Goal: Transaction & Acquisition: Purchase product/service

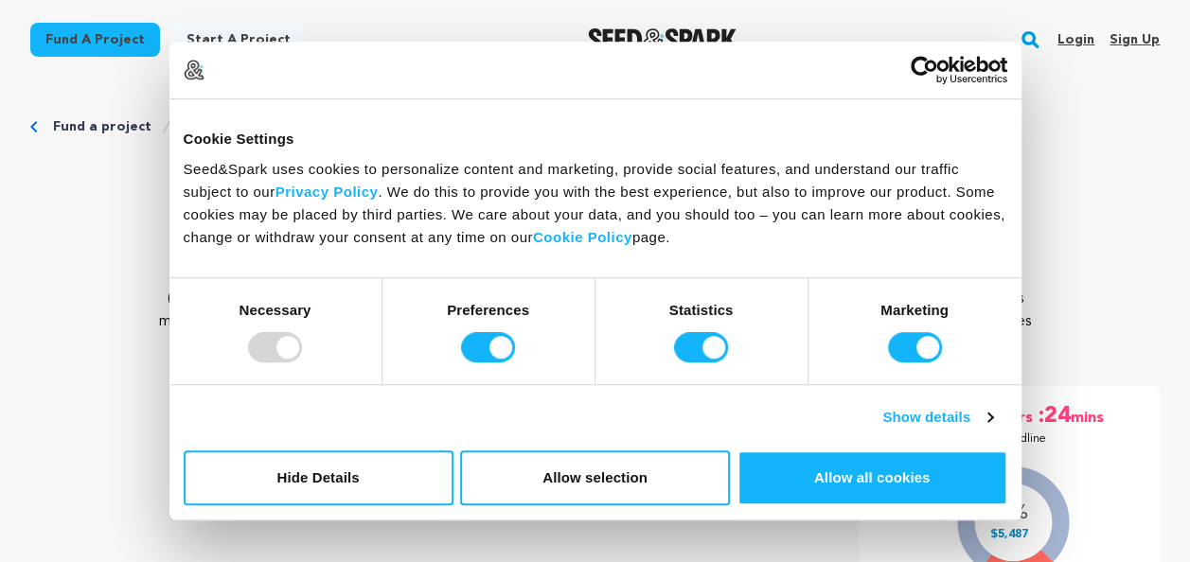
click at [75, 194] on p "Red Light Winter [GEOGRAPHIC_DATA]" at bounding box center [594, 189] width 1129 height 45
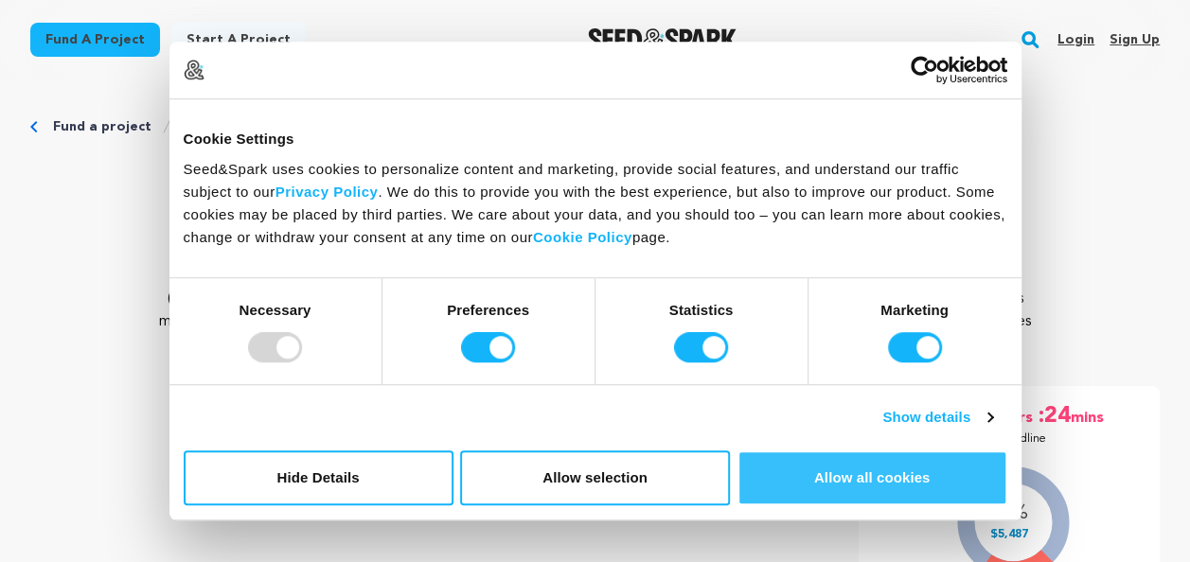
click at [930, 474] on button "Allow all cookies" at bounding box center [873, 478] width 270 height 55
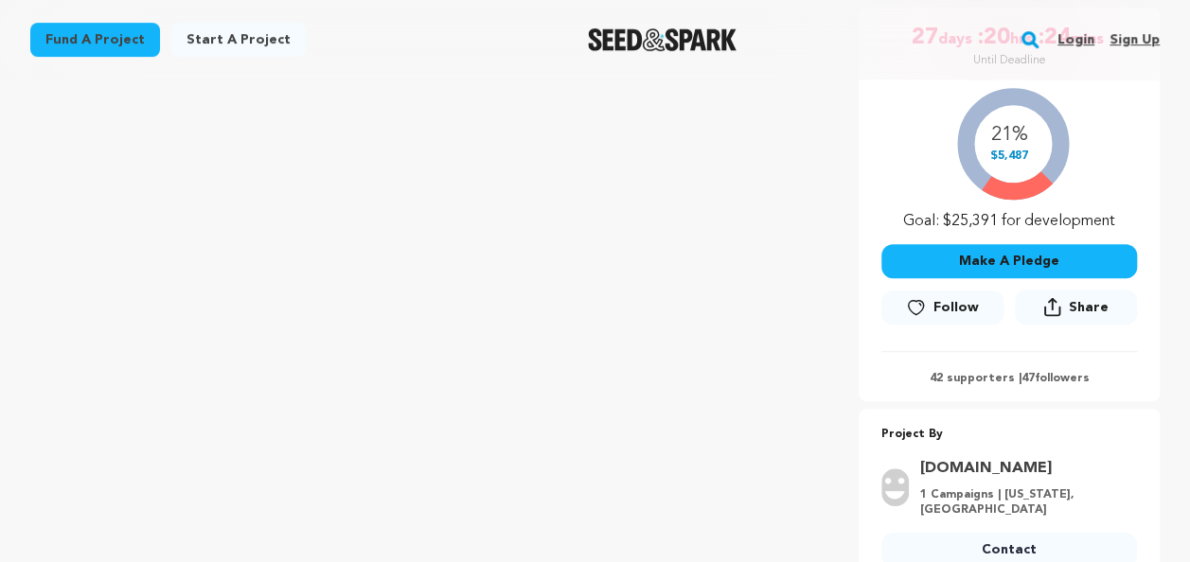
scroll to position [284, 0]
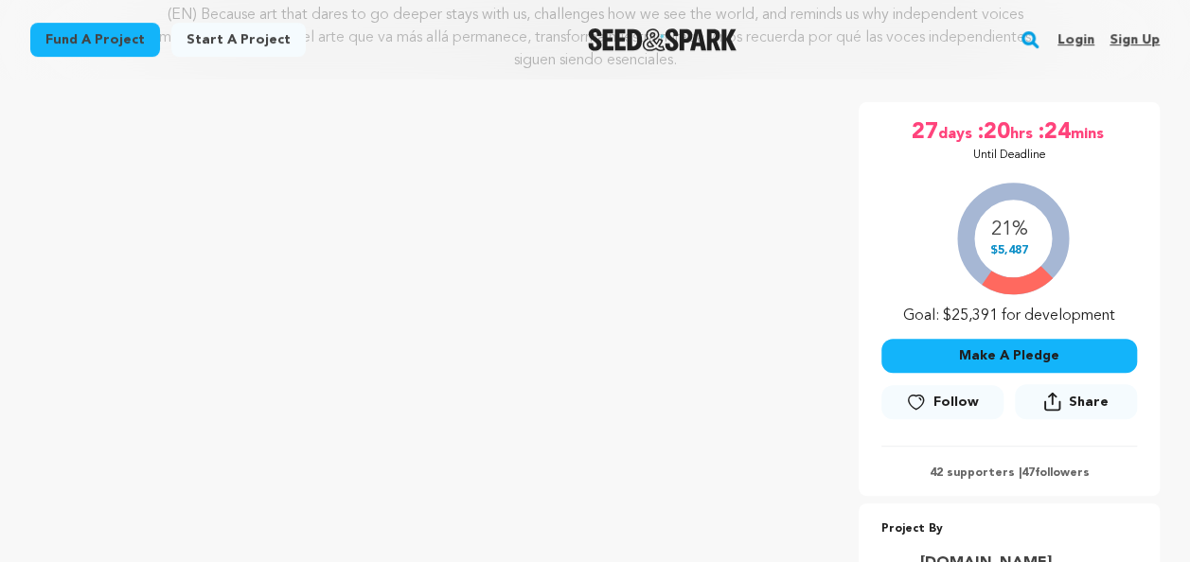
click at [1009, 354] on button "Make A Pledge" at bounding box center [1009, 356] width 256 height 34
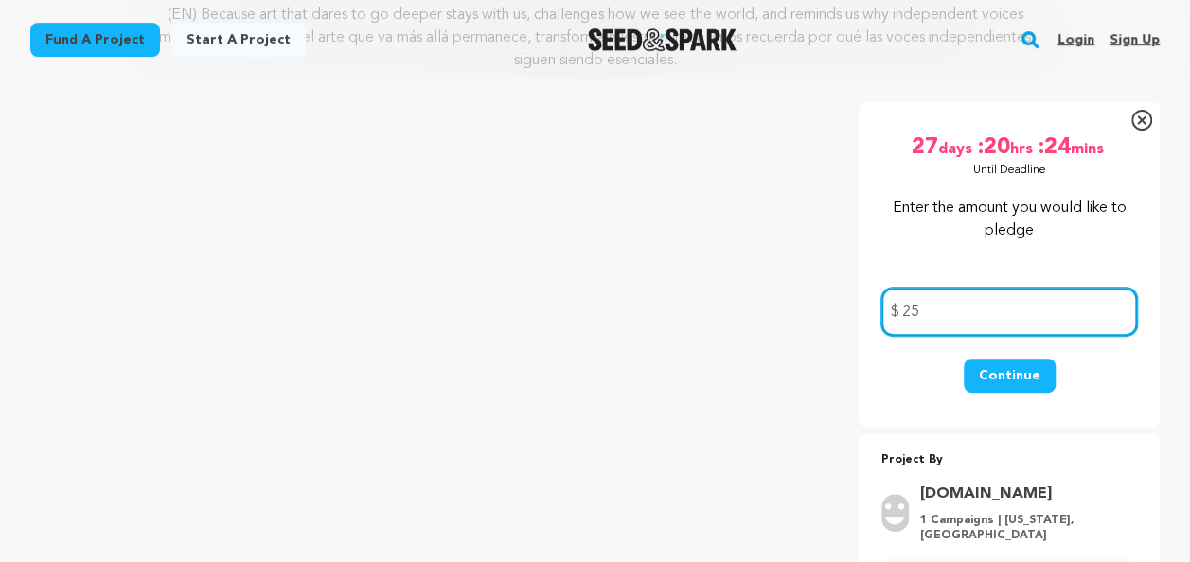
type input "2"
type input "30"
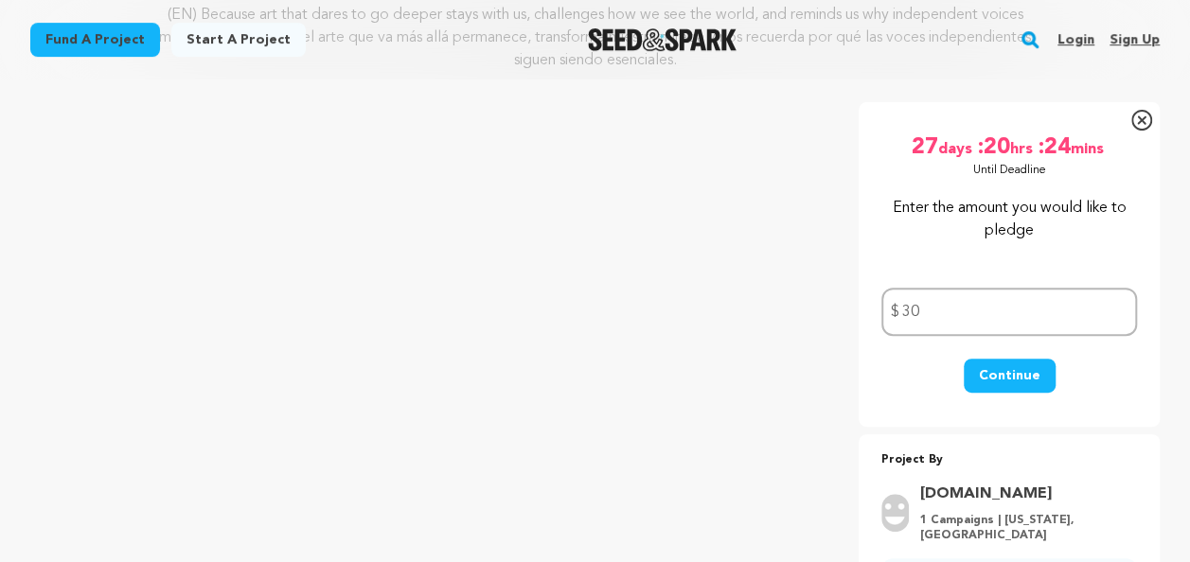
click at [983, 384] on button "Continue" at bounding box center [1010, 376] width 92 height 34
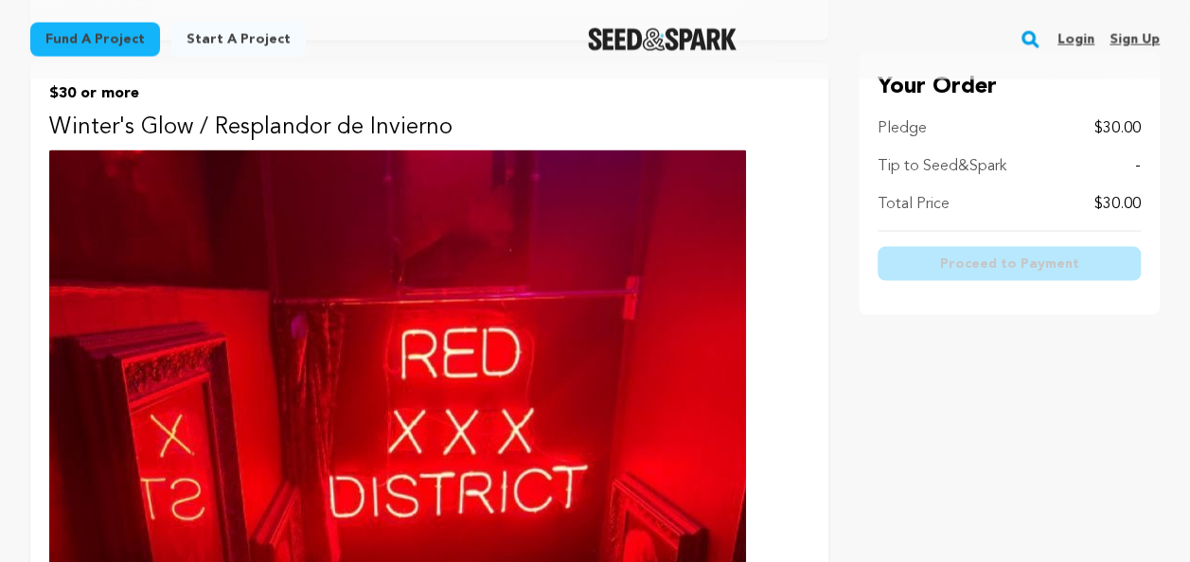
scroll to position [1704, 0]
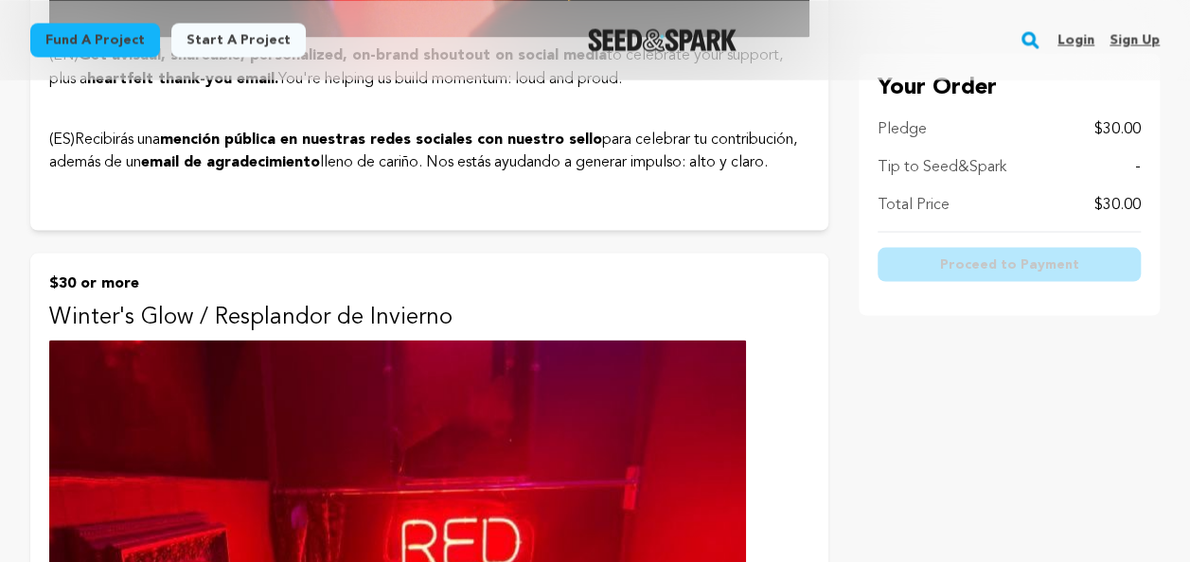
click at [121, 272] on p "$30 or more" at bounding box center [429, 283] width 760 height 23
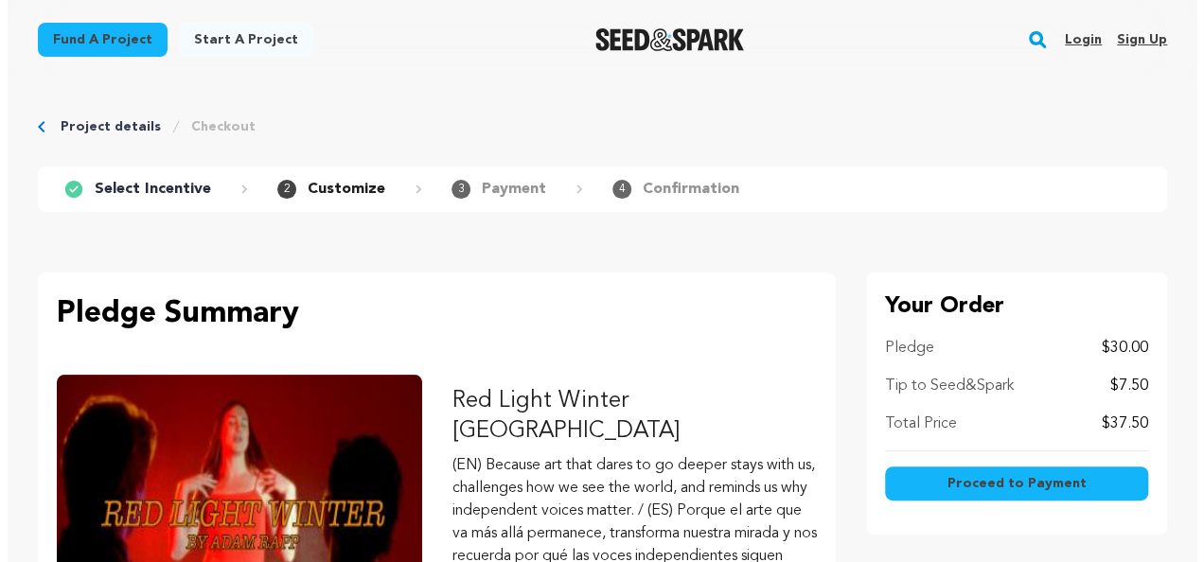
scroll to position [284, 0]
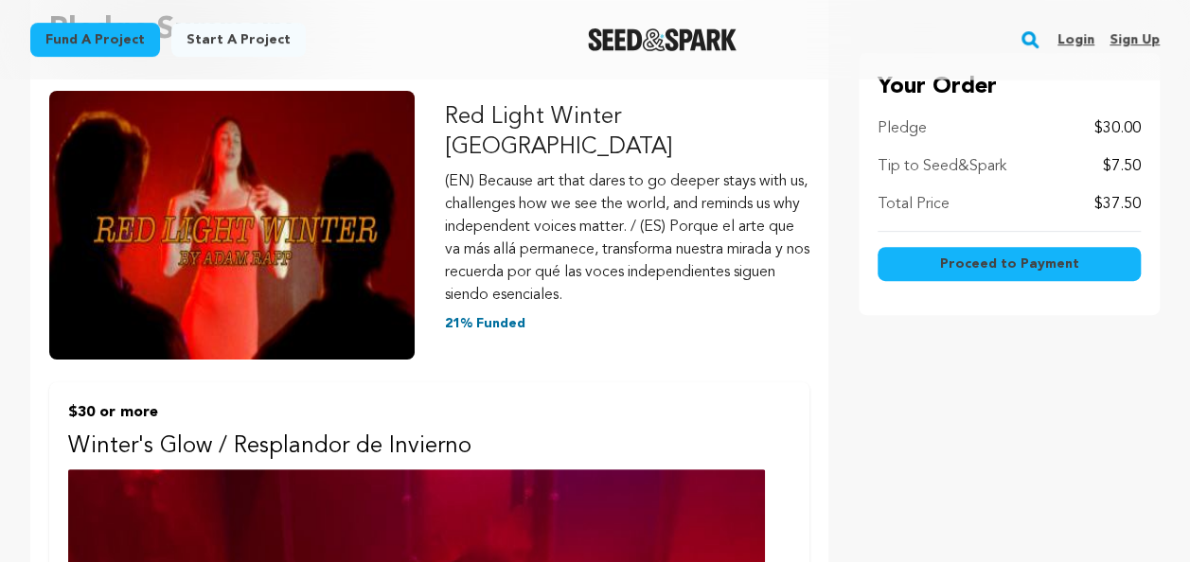
click at [965, 260] on span "Proceed to Payment" at bounding box center [1009, 264] width 139 height 19
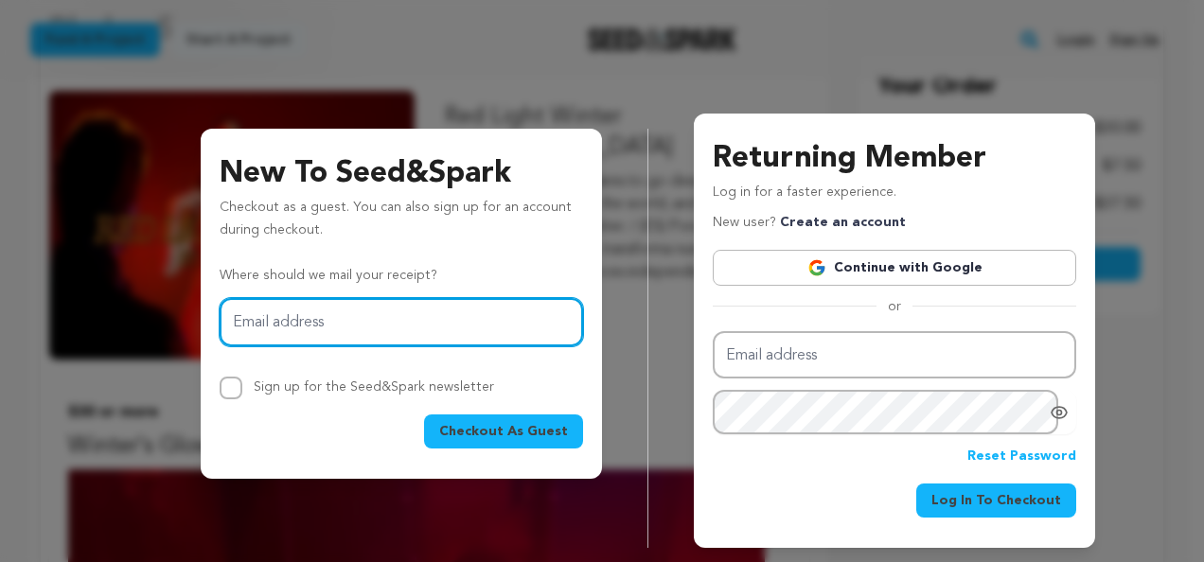
click at [396, 329] on input "Email address" at bounding box center [402, 322] width 364 height 48
type input "ktimmyb@gmail.com"
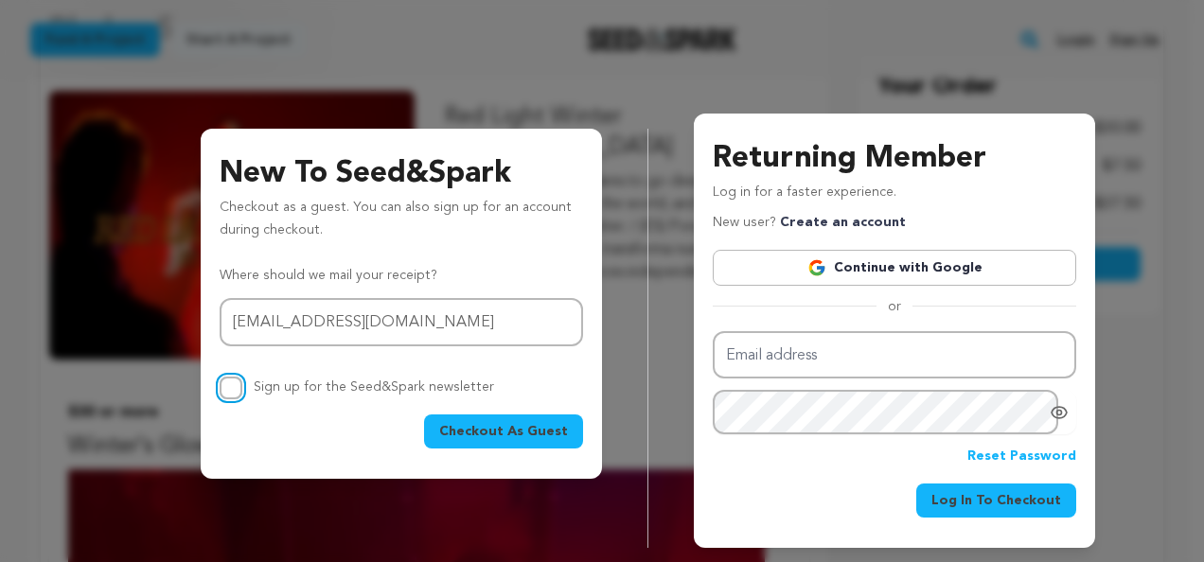
click at [220, 390] on input "Sign up for the Seed&Spark newsletter" at bounding box center [231, 388] width 23 height 23
checkbox input "true"
click at [494, 441] on span "Checkout As Guest" at bounding box center [503, 431] width 129 height 19
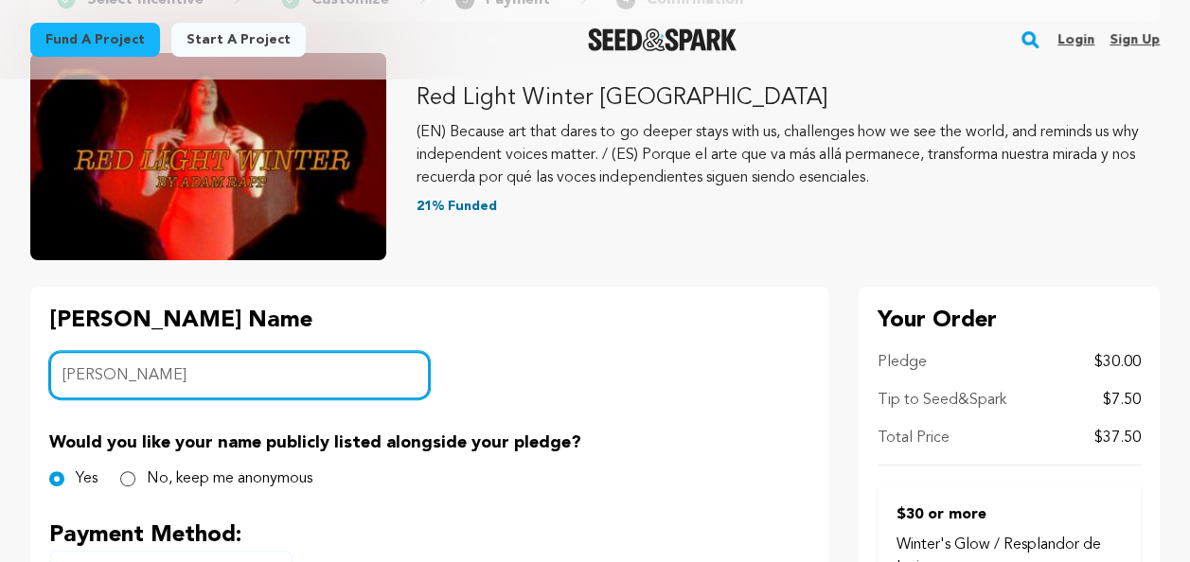
scroll to position [379, 0]
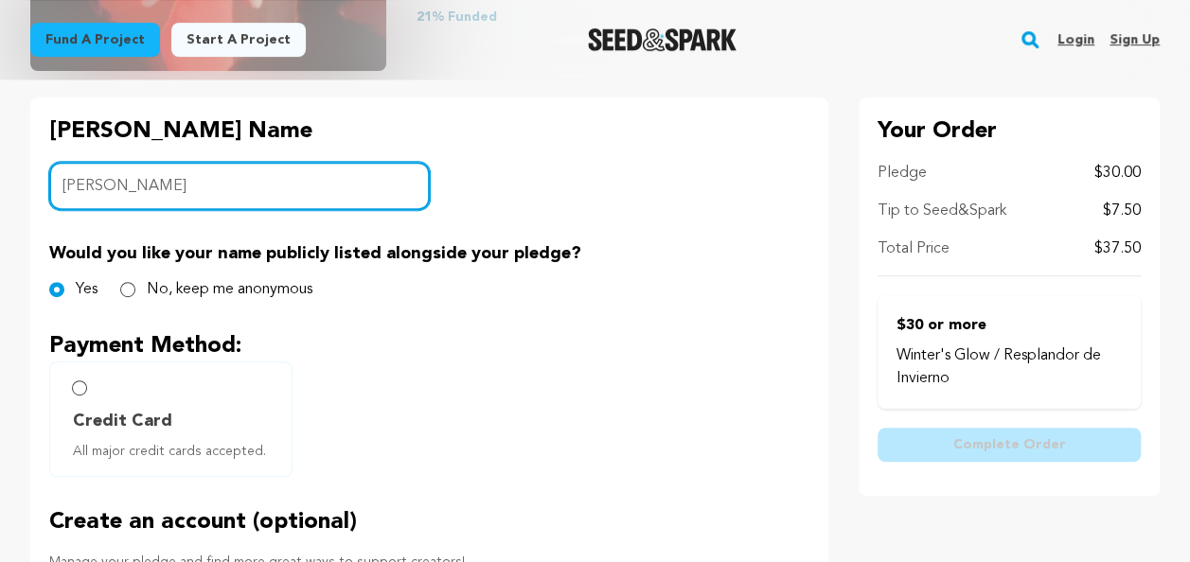
type input "[PERSON_NAME]"
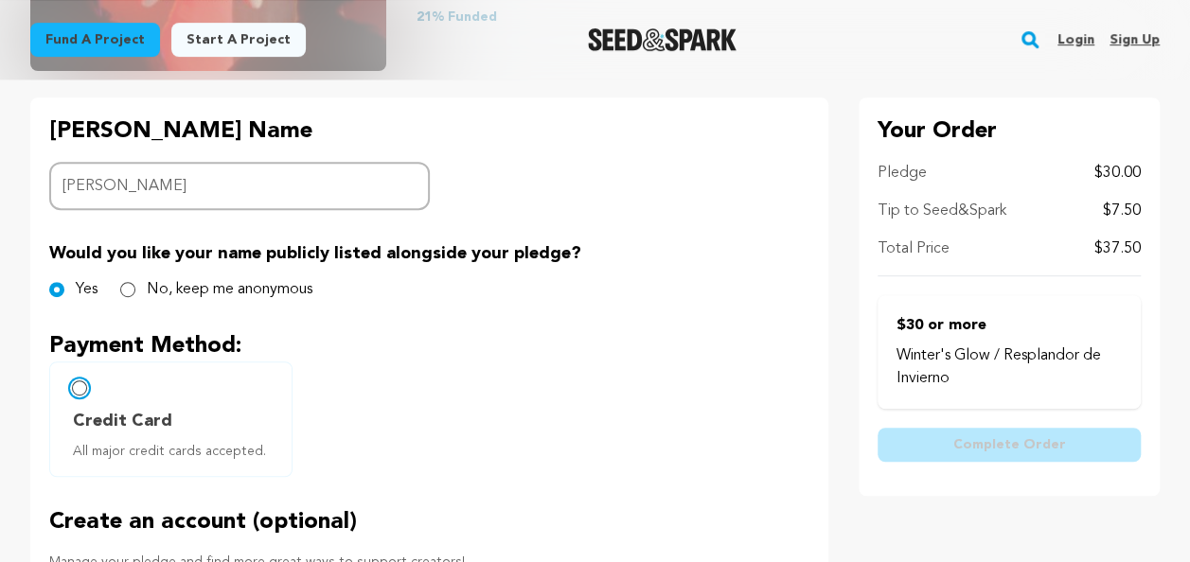
click at [80, 390] on input "Credit Card All major credit cards accepted." at bounding box center [79, 388] width 15 height 15
radio input "false"
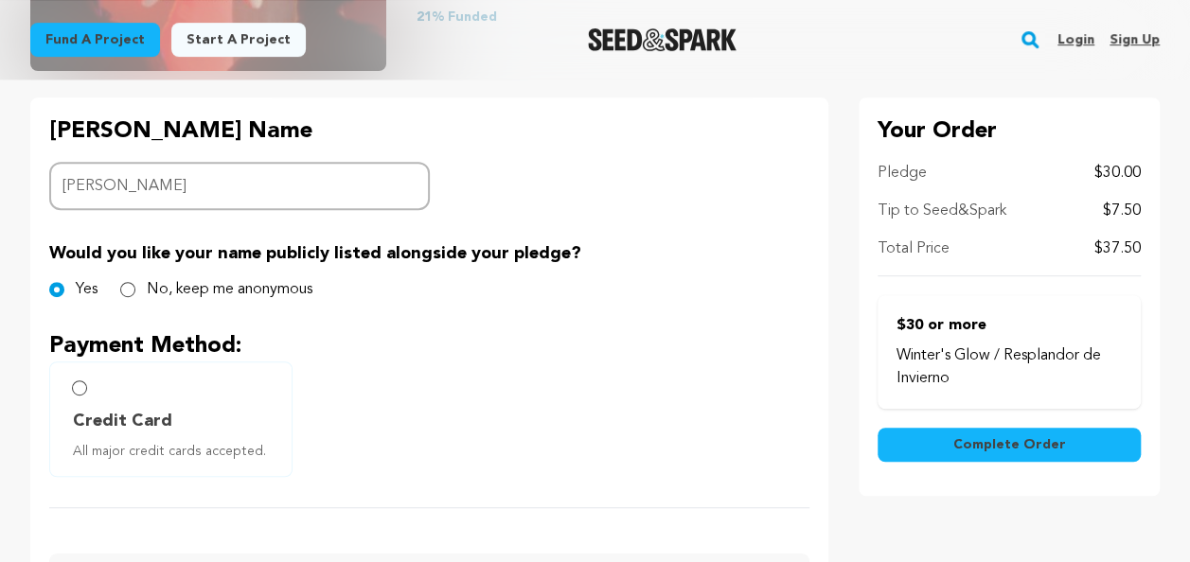
click at [1041, 445] on span "Complete Order" at bounding box center [1009, 445] width 113 height 19
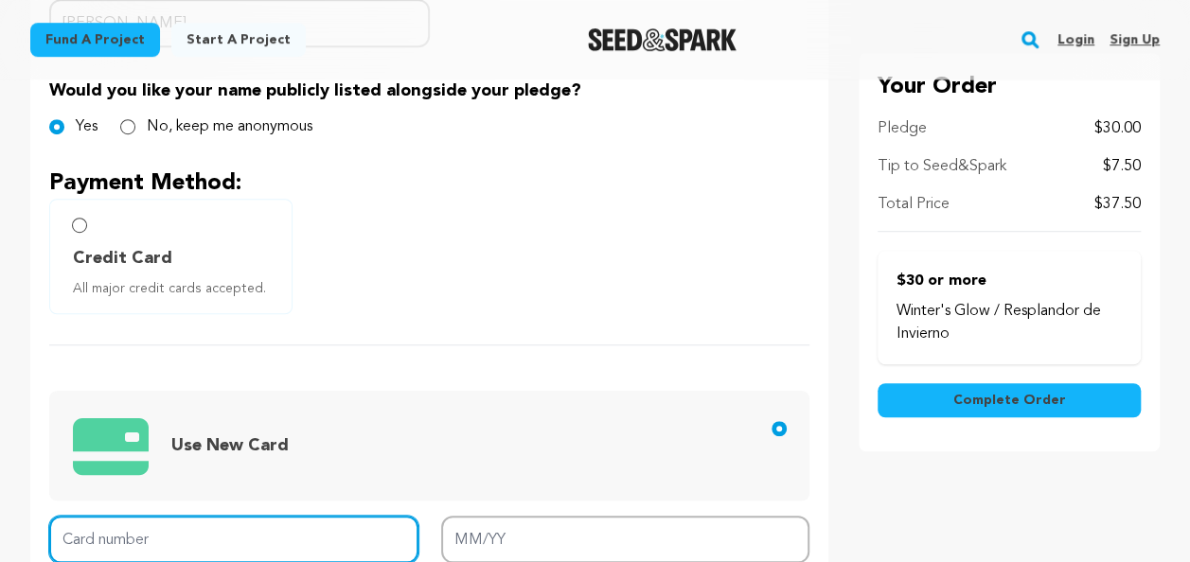
scroll to position [731, 0]
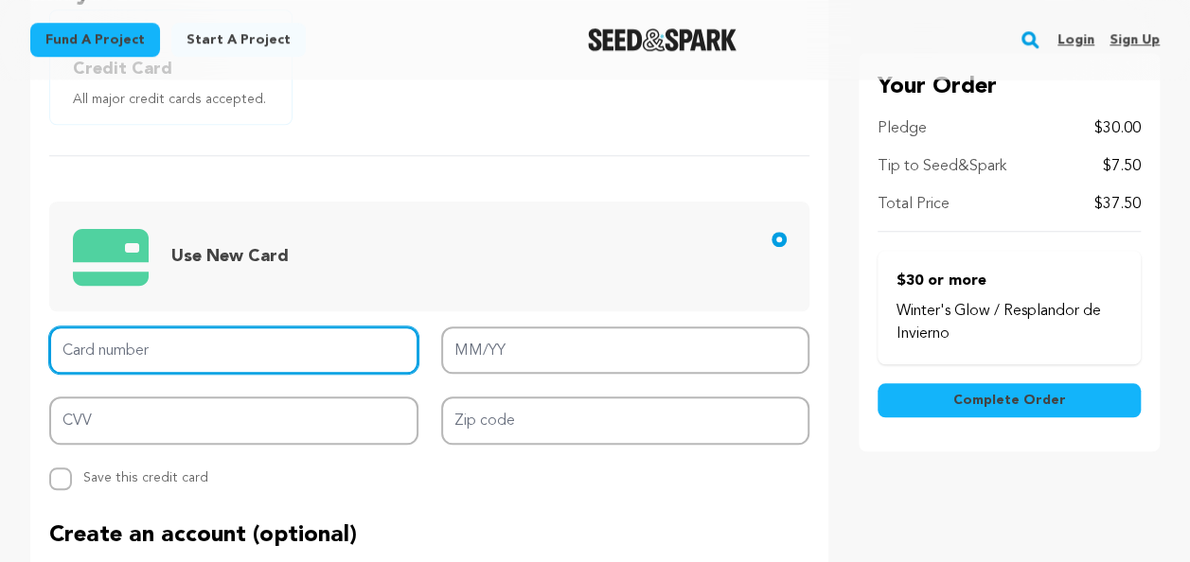
click at [187, 345] on input "Card number" at bounding box center [233, 351] width 369 height 48
type input "[CREDIT_CARD_NUMBER]"
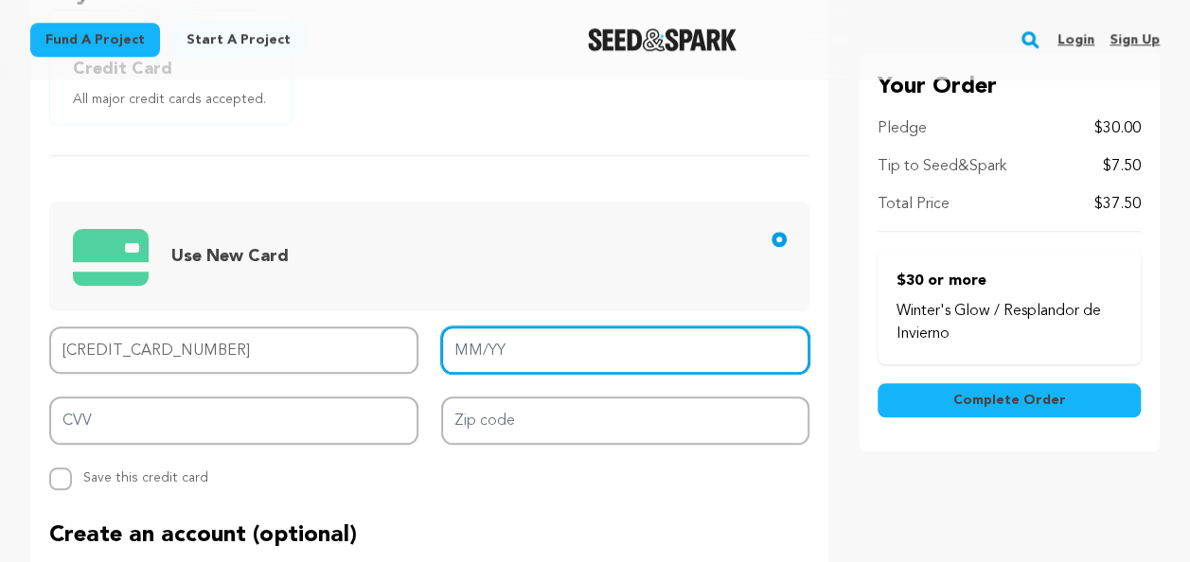
click at [534, 363] on input "MM/YY" at bounding box center [625, 351] width 369 height 48
type input "08/27"
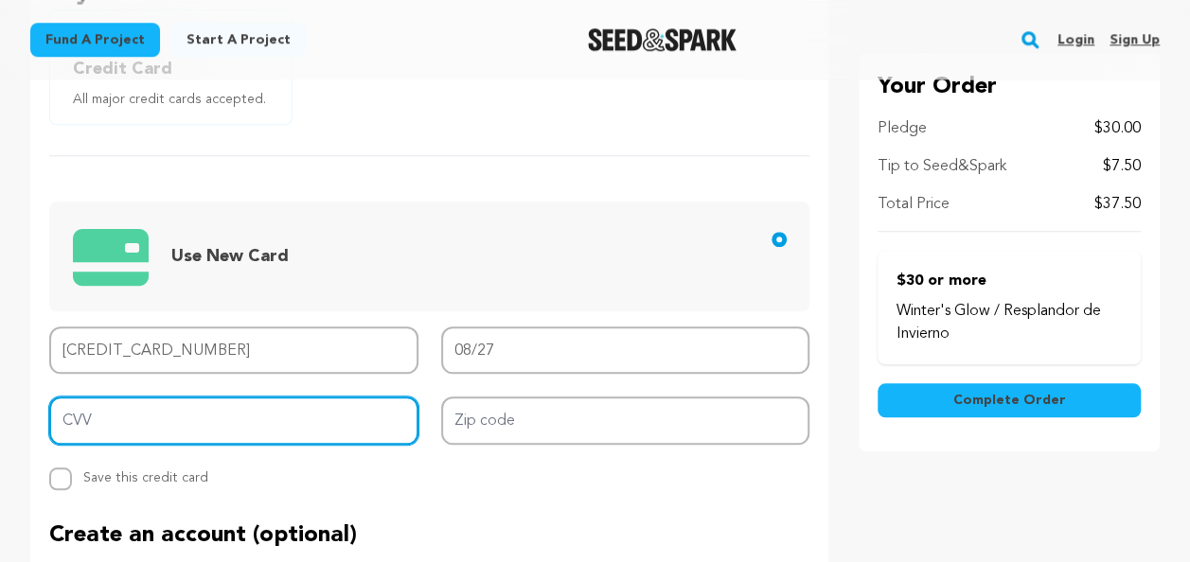
click at [290, 426] on input "CVV" at bounding box center [233, 421] width 369 height 48
type input "109"
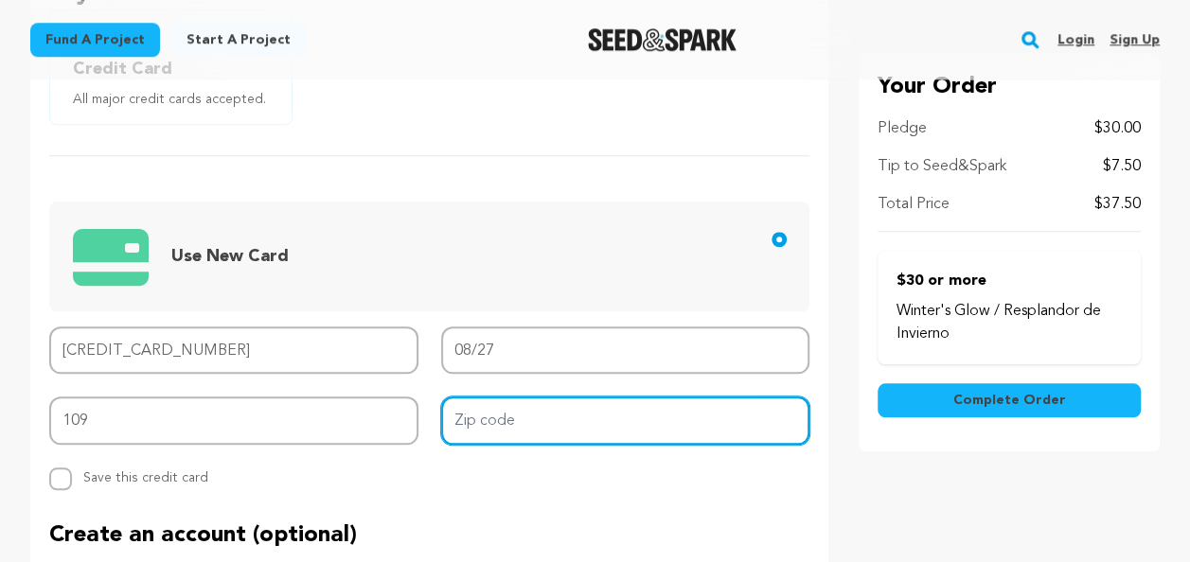
click at [545, 422] on input "Zip code" at bounding box center [625, 421] width 369 height 48
type input "19090"
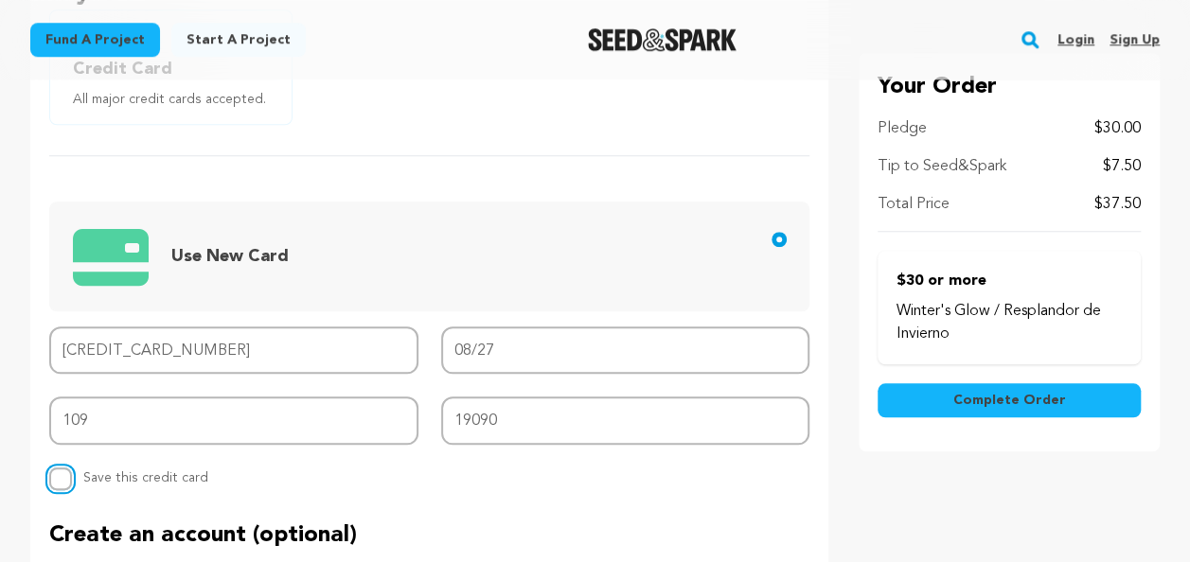
click at [65, 478] on input "Replace saved credit card Save this credit card" at bounding box center [60, 479] width 23 height 23
checkbox input "true"
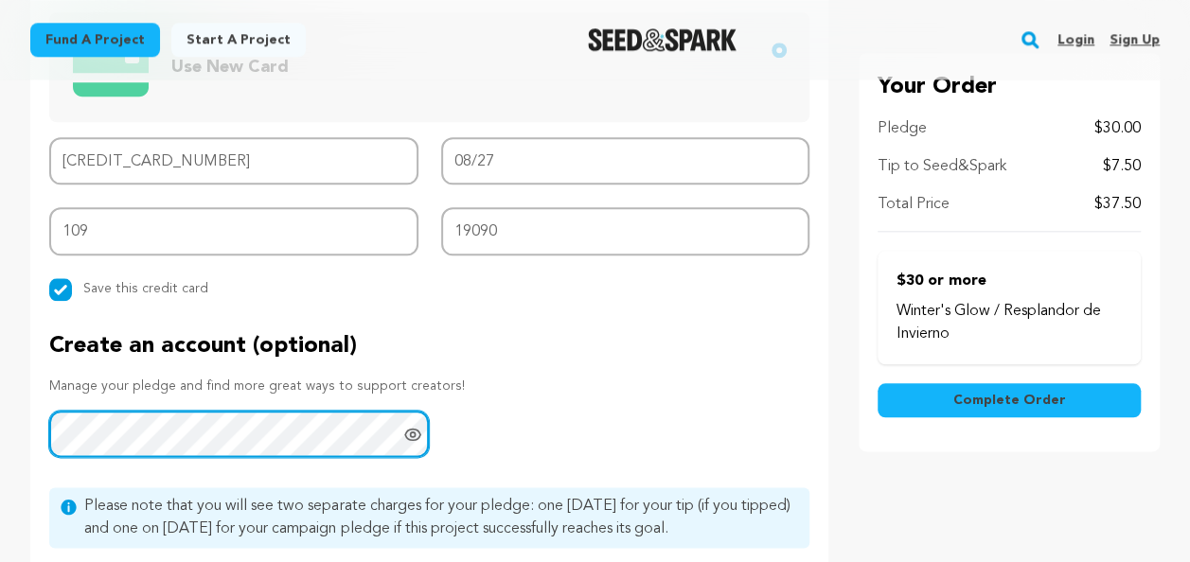
scroll to position [1110, 0]
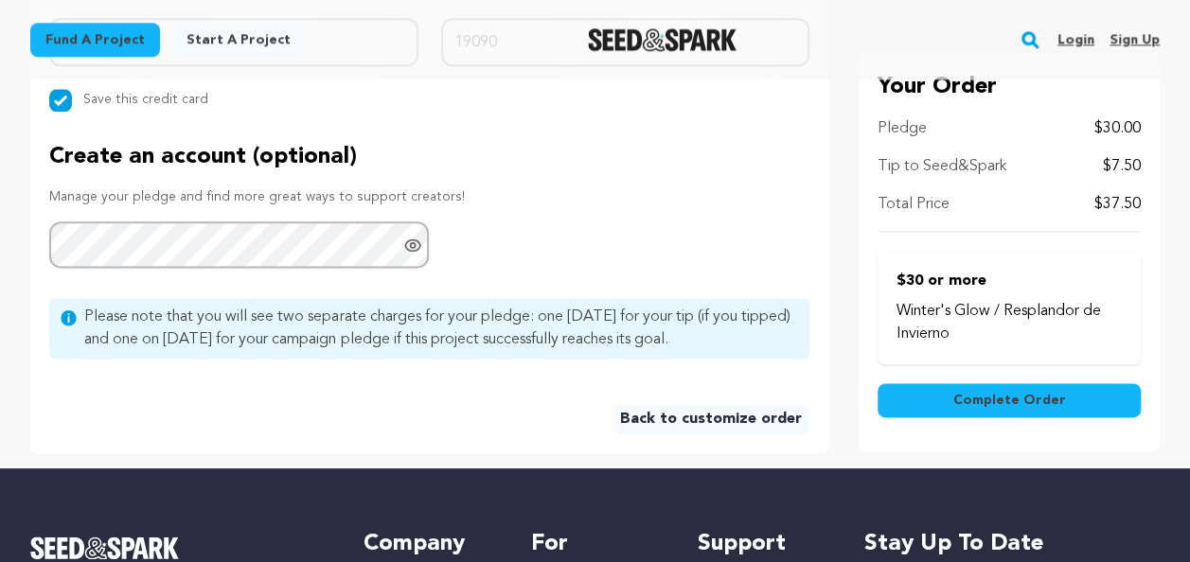
click at [966, 396] on span "Complete Order" at bounding box center [1009, 400] width 113 height 19
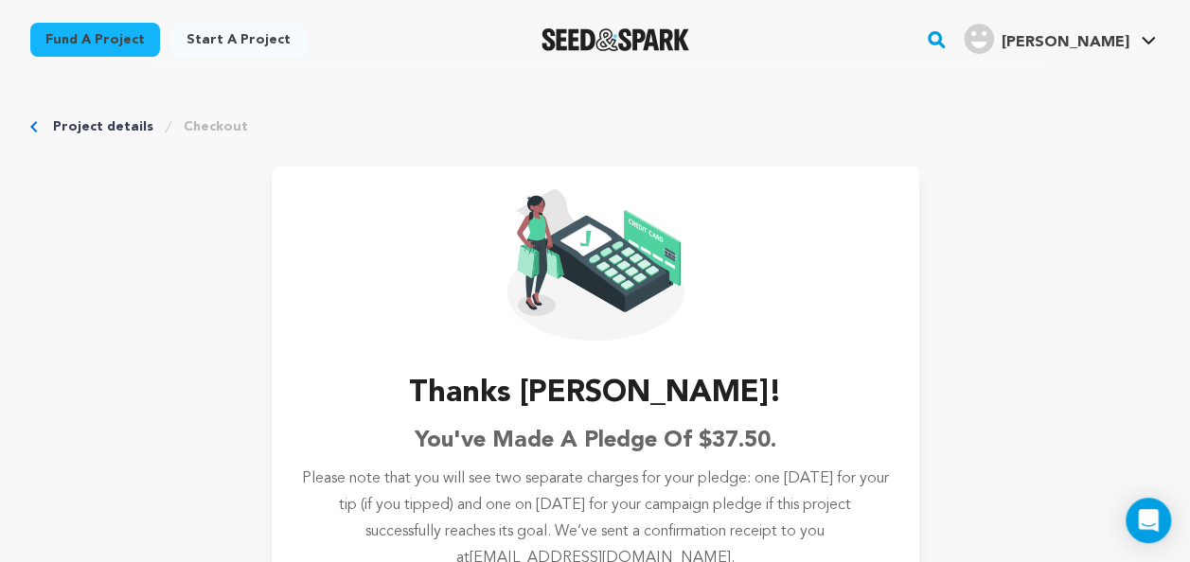
click at [1101, 369] on div "Project details Checkout Thanks Kathy! You've made a pledge of $37.50. Please n…" at bounding box center [595, 511] width 1190 height 862
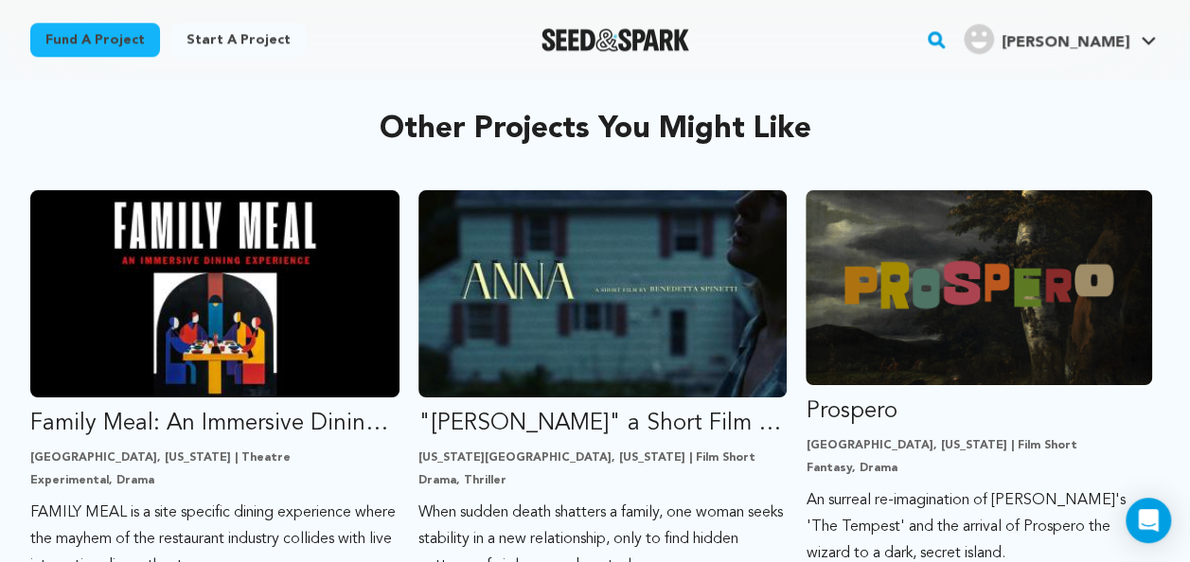
scroll to position [387, 0]
